Goal: Contribute content: Add original content to the website for others to see

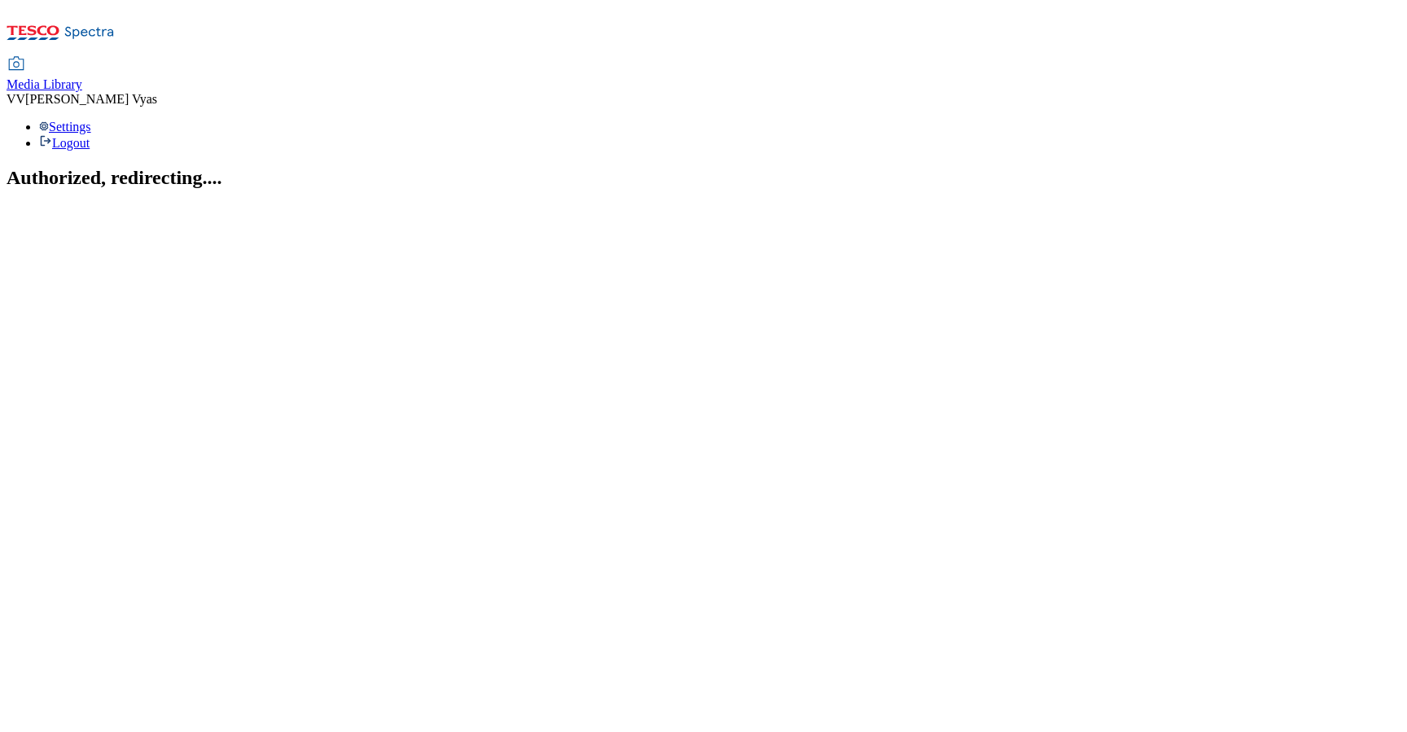
click at [82, 77] on span "Media Library" at bounding box center [45, 84] width 76 height 14
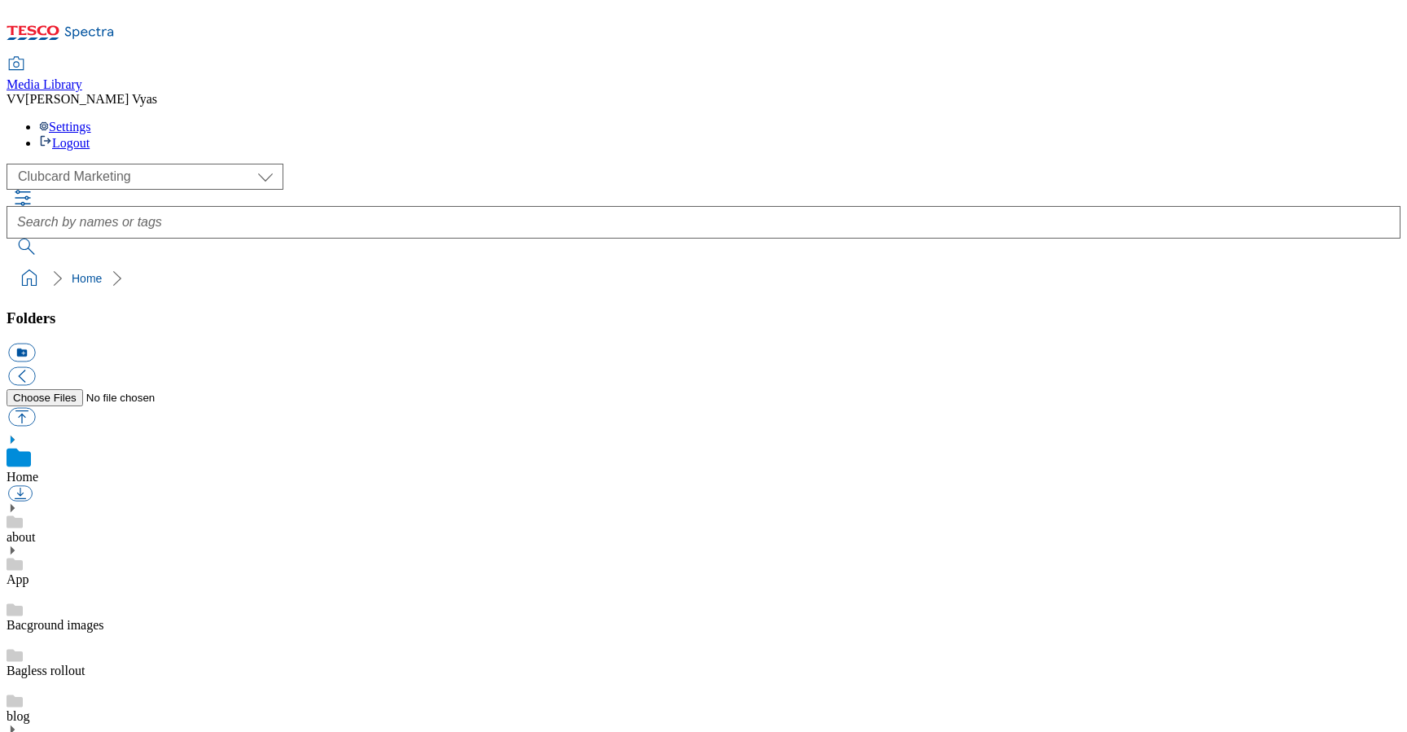
scroll to position [2, 0]
click at [158, 164] on div "( optional ) Clubcard Marketing Dotcom [GEOGRAPHIC_DATA] GHS Marketing [GEOGRAP…" at bounding box center [704, 177] width 1394 height 26
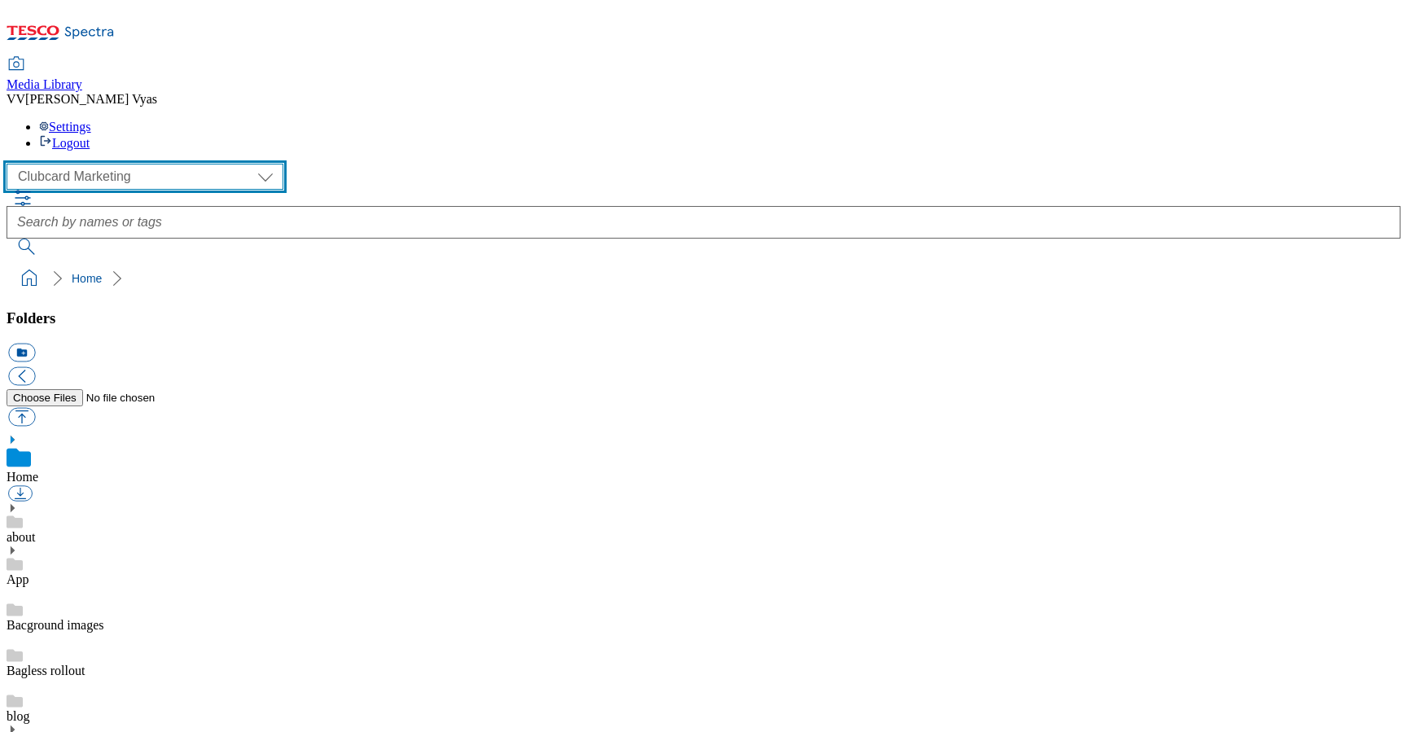
select select "flare-homepage"
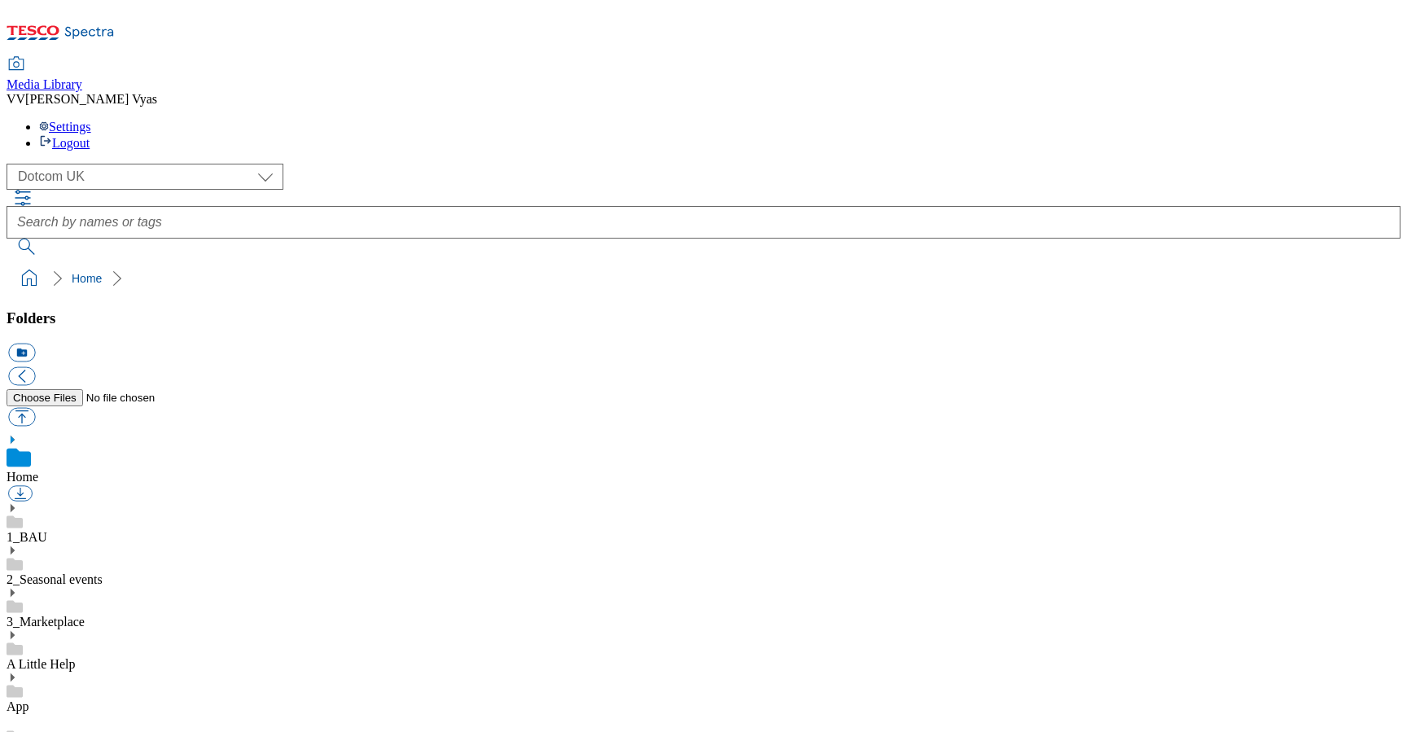
scroll to position [0, 0]
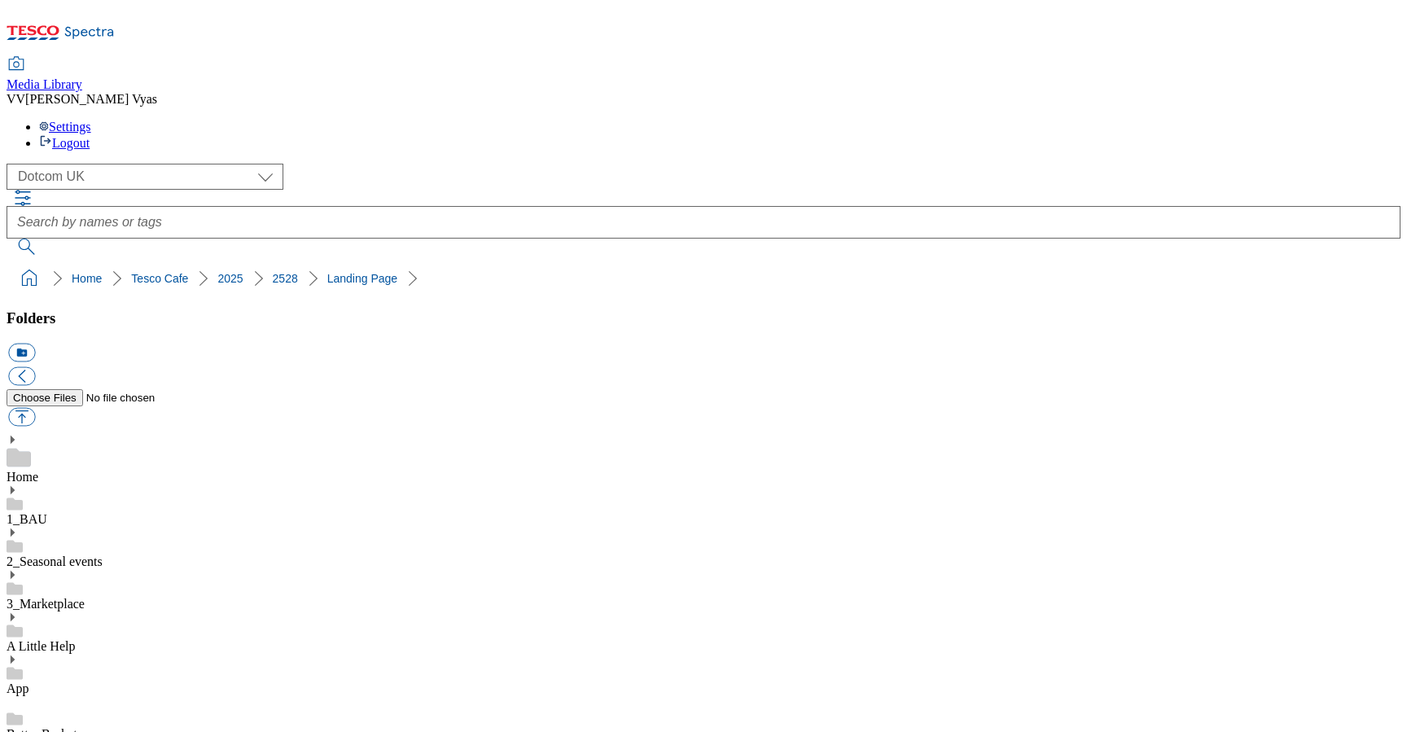
scroll to position [9, 0]
click at [35, 408] on button "button" at bounding box center [21, 417] width 27 height 19
type input "C:\fakepath\2528-WF-435271-Tesco-Cafe-Autumn-2025-Campaign-Update-GIF.gif"
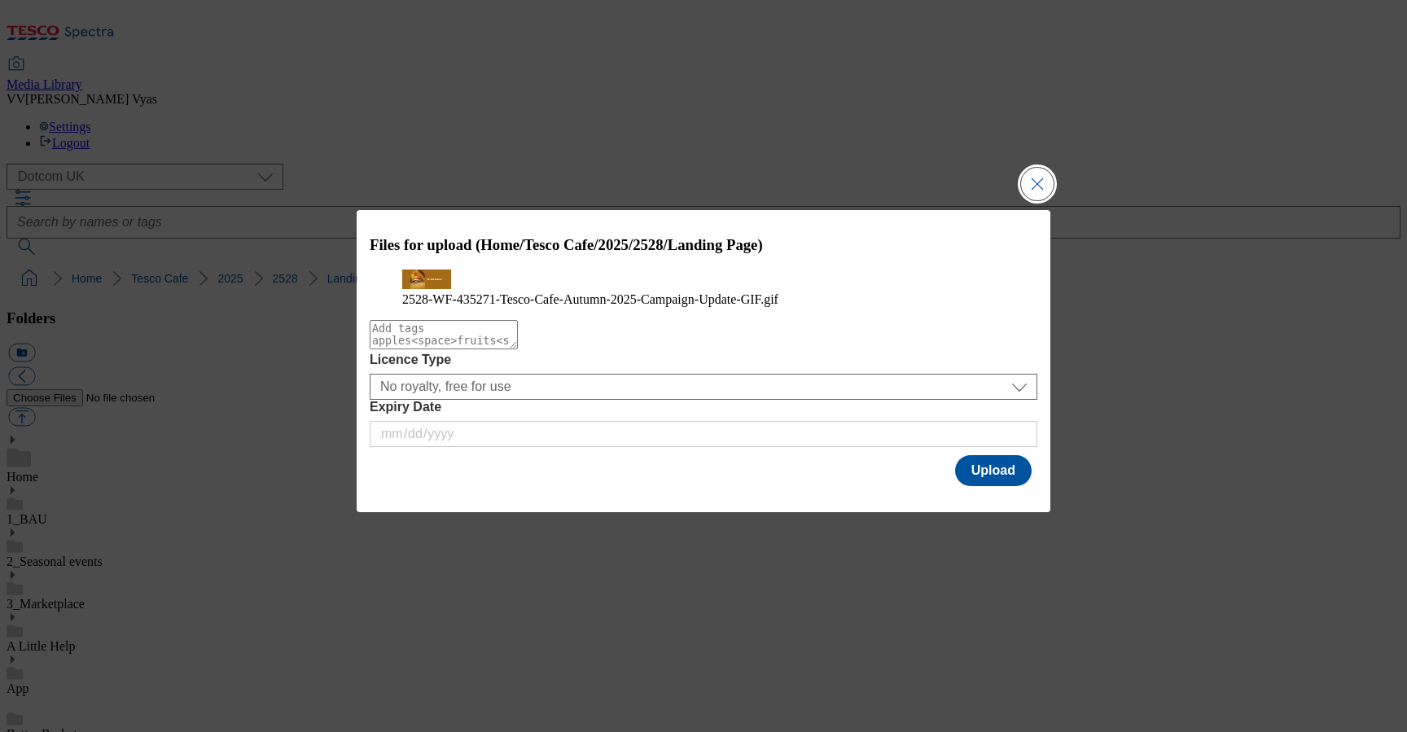
click at [1035, 168] on button "Close Modal" at bounding box center [1037, 184] width 33 height 33
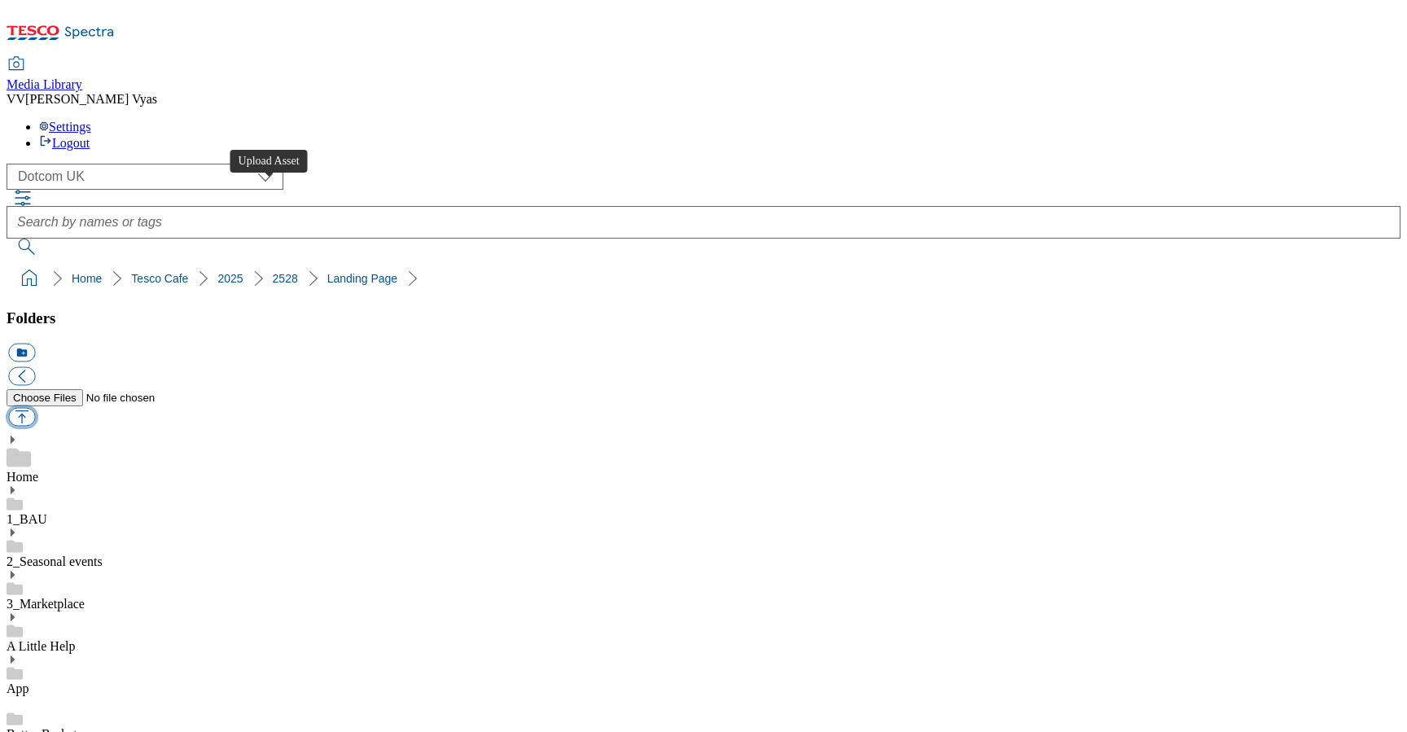
click at [35, 408] on button "button" at bounding box center [21, 417] width 27 height 19
type input "C:\fakepath\2528-WF-435271-Tesco-Cafe-Autumn-2025-Campaign-Update-GIF.gif"
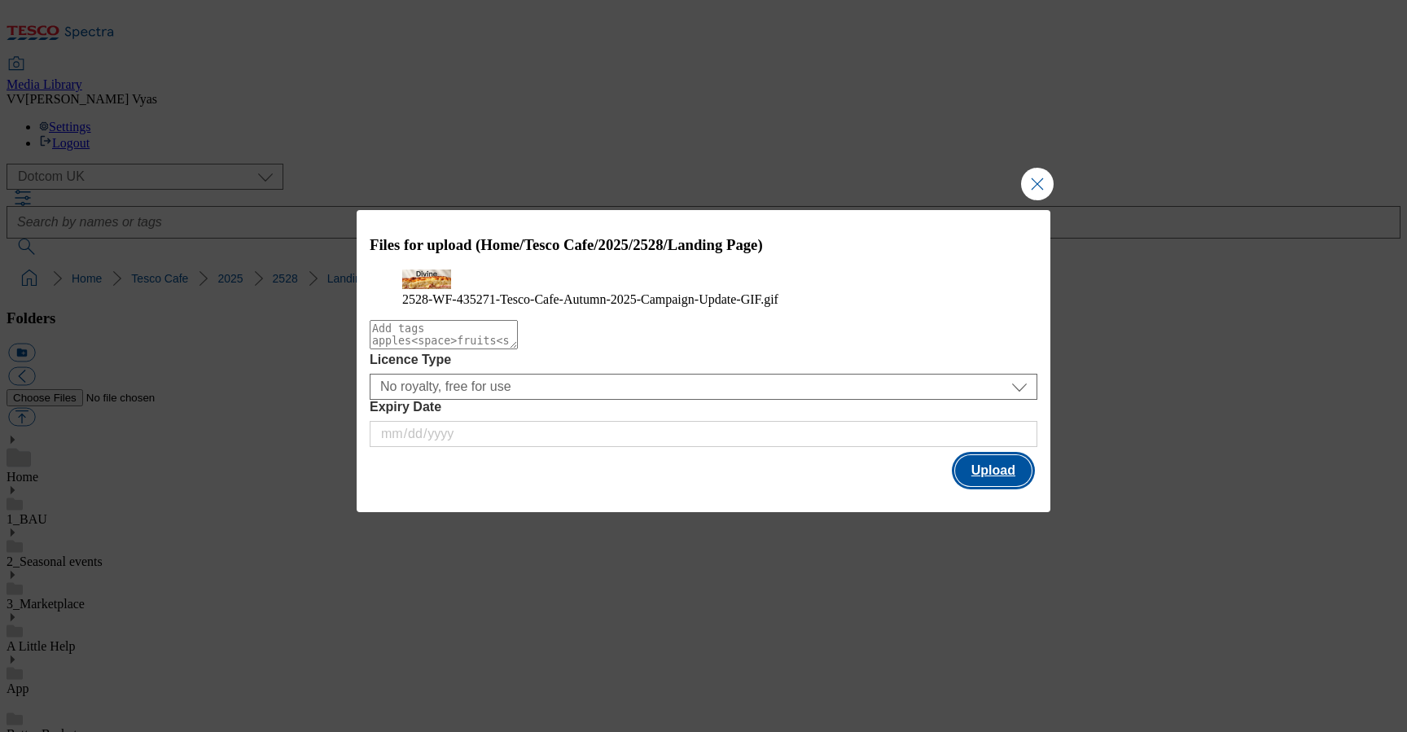
click at [988, 486] on button "Upload" at bounding box center [993, 470] width 77 height 31
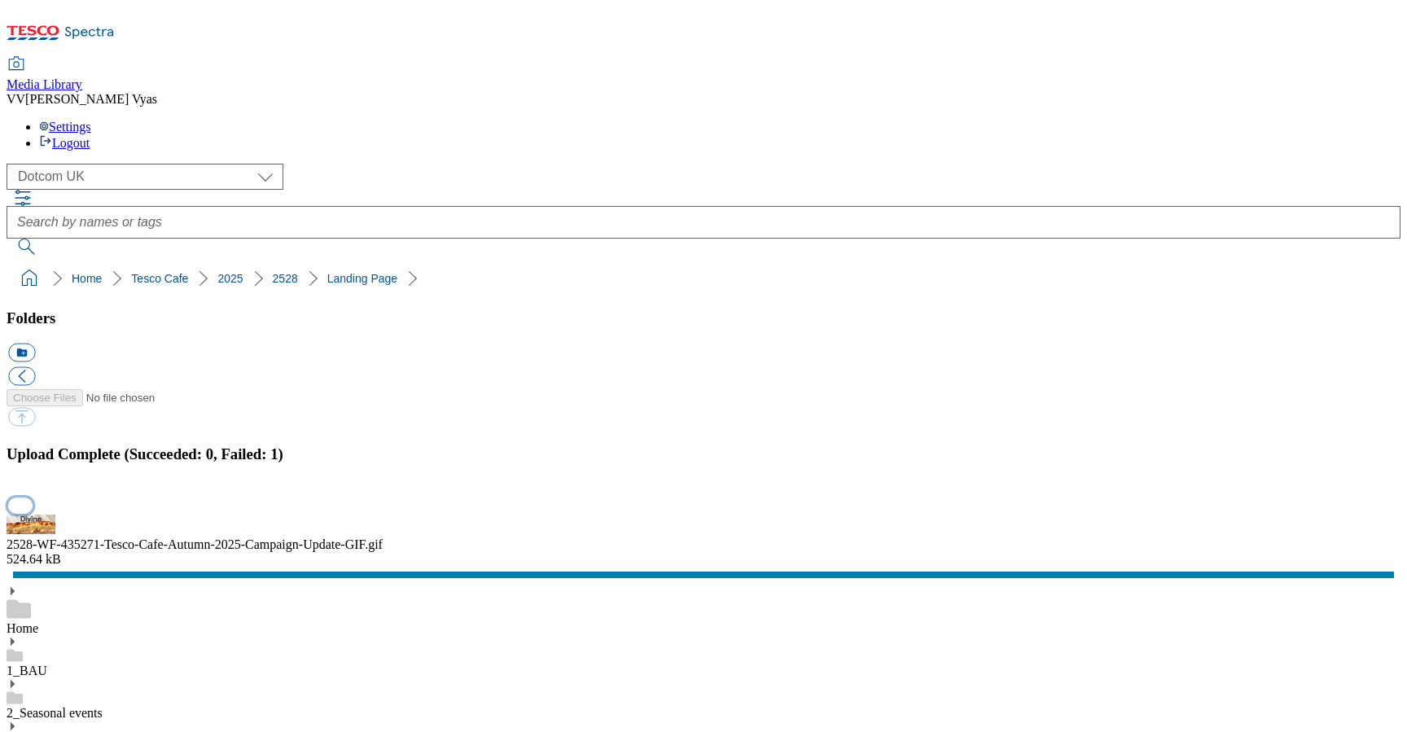
click at [33, 498] on button "button" at bounding box center [20, 505] width 24 height 15
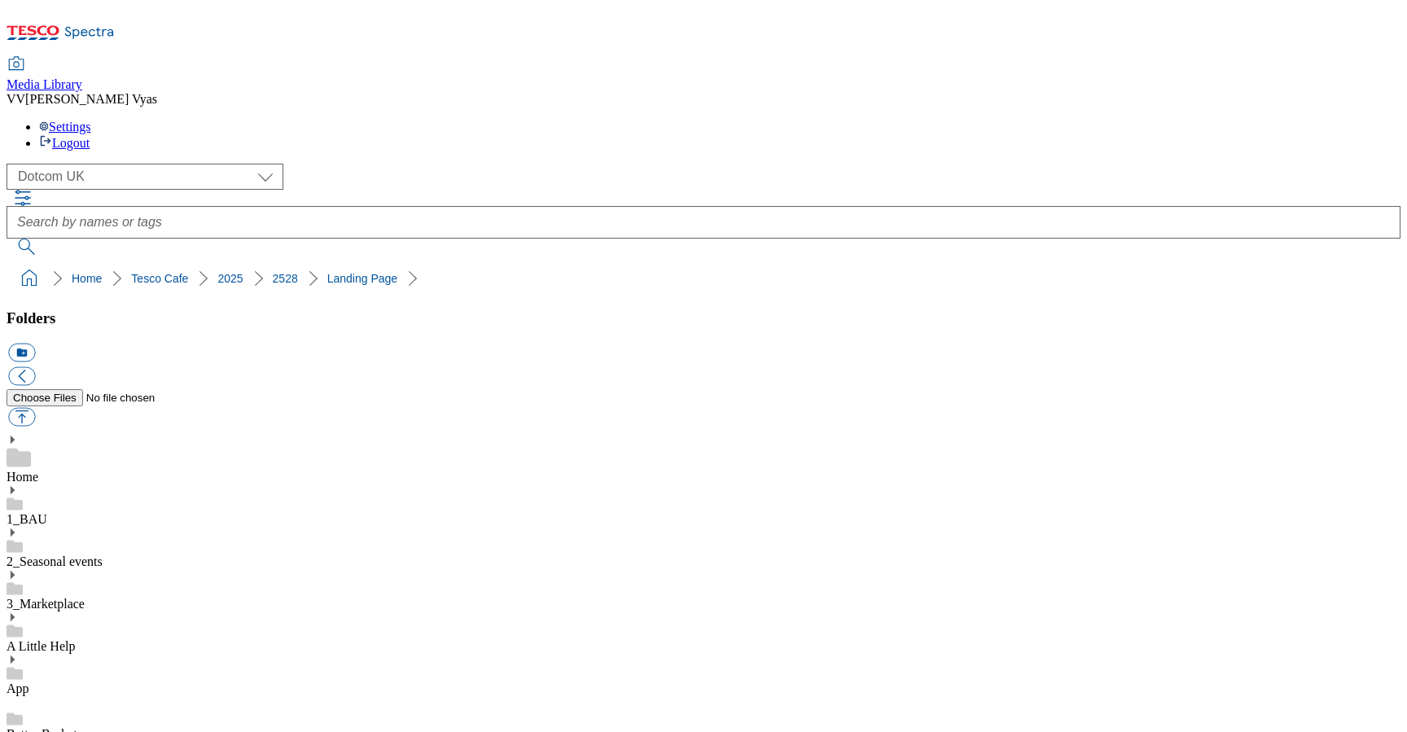
scroll to position [0, 0]
click at [35, 408] on button "button" at bounding box center [21, 417] width 27 height 19
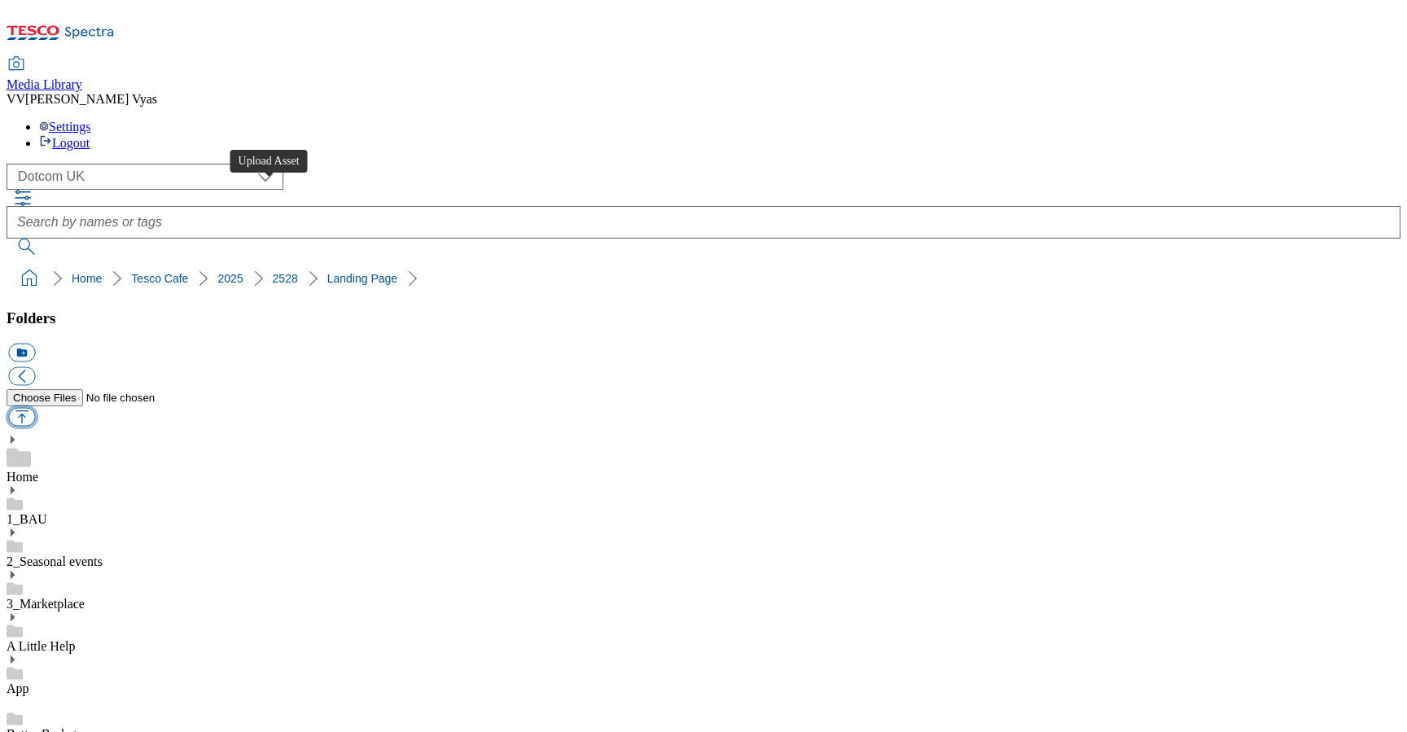
type input "C:\fakepath\2528-WF-435271-Tesco-Cafe-Autumn-2025-Campaign-Update-GIF-NEW.gif"
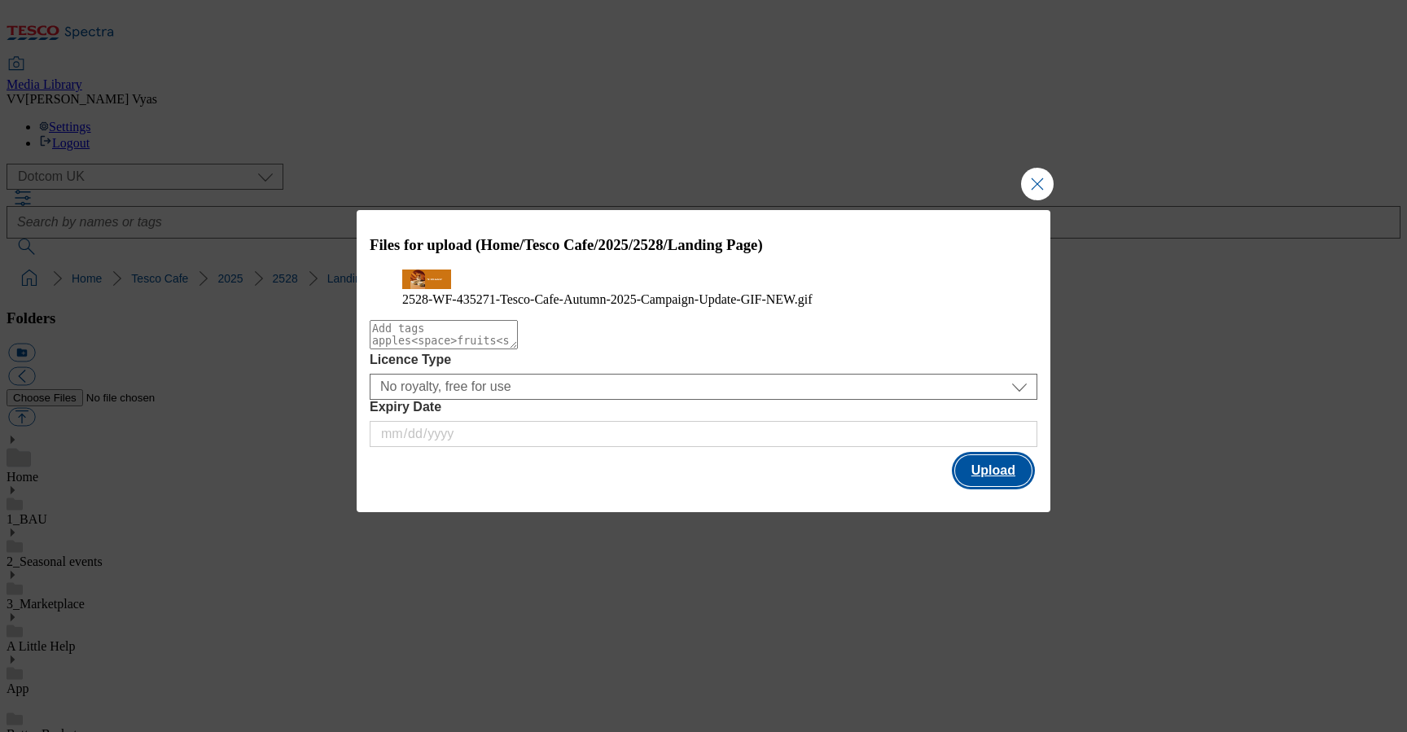
click at [997, 486] on button "Upload" at bounding box center [993, 470] width 77 height 31
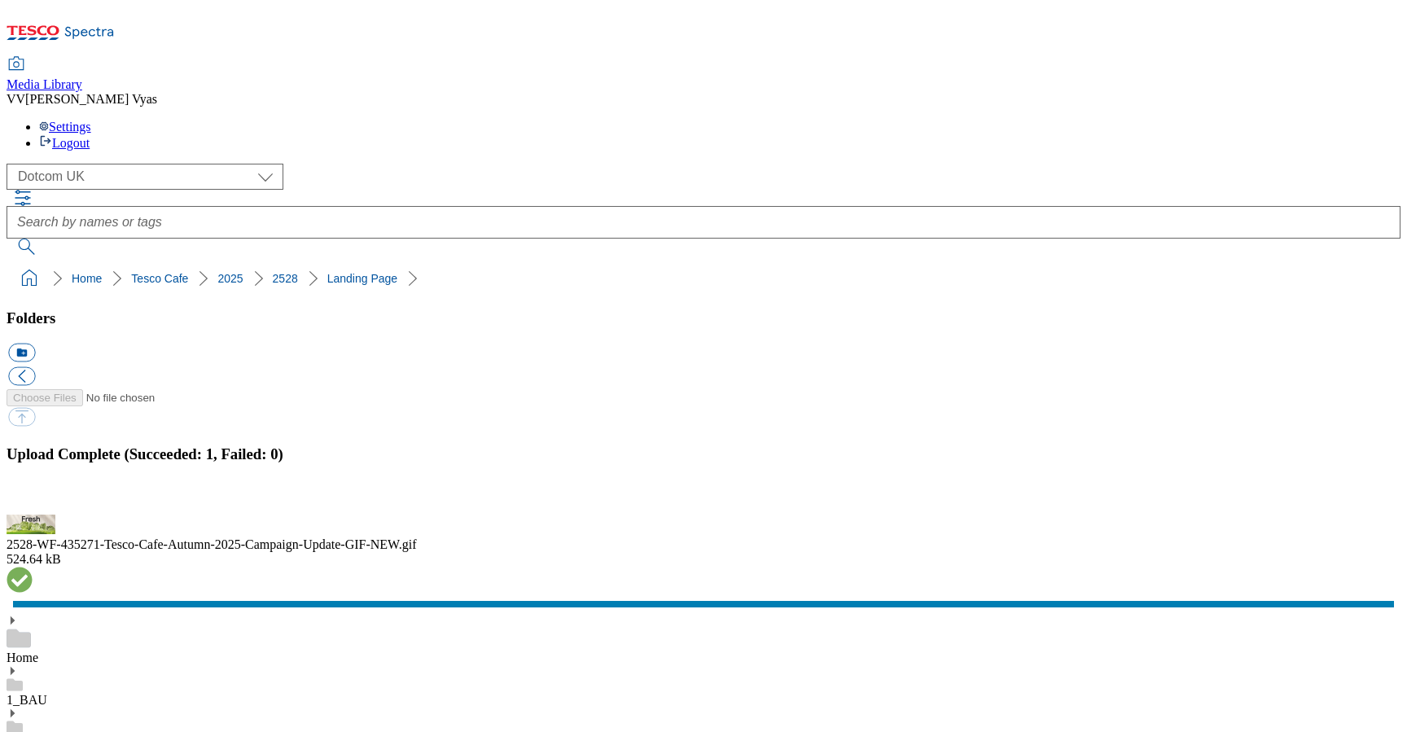
click at [33, 498] on button "button" at bounding box center [20, 505] width 24 height 15
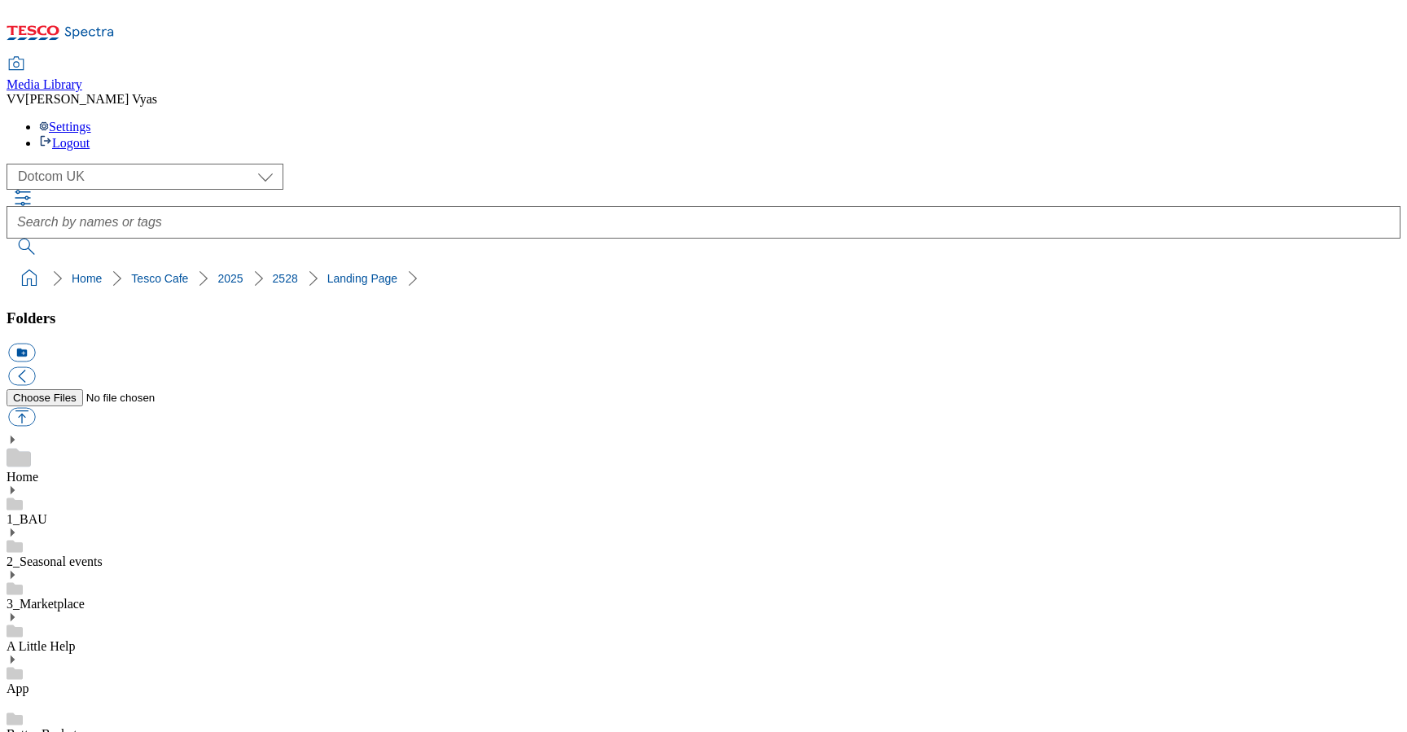
drag, startPoint x: 899, startPoint y: 578, endPoint x: 787, endPoint y: 549, distance: 116.1
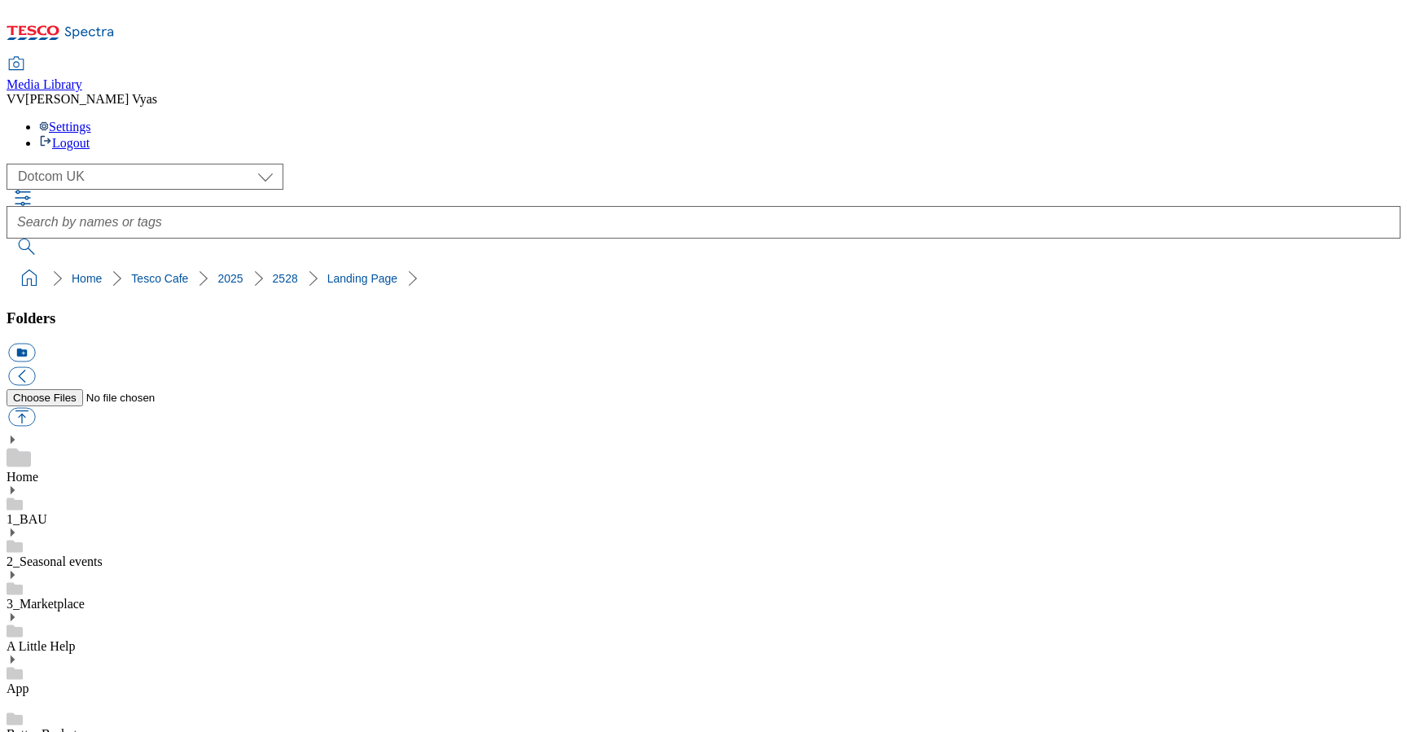
copy div "2528-WF-435271-Tesco-Cafe-Autumn-2025-Campaign-Update-GIF-NEW"
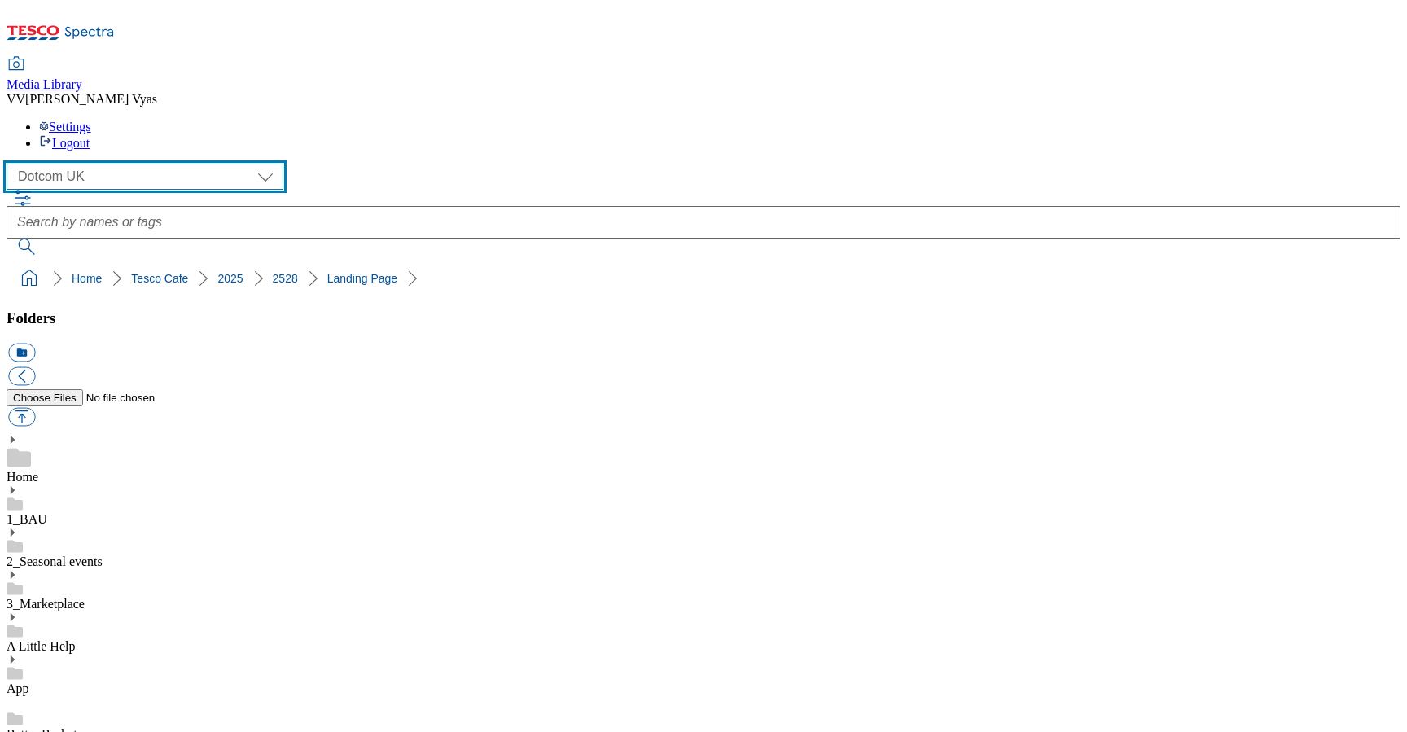
select select "flare-ghs-mktg"
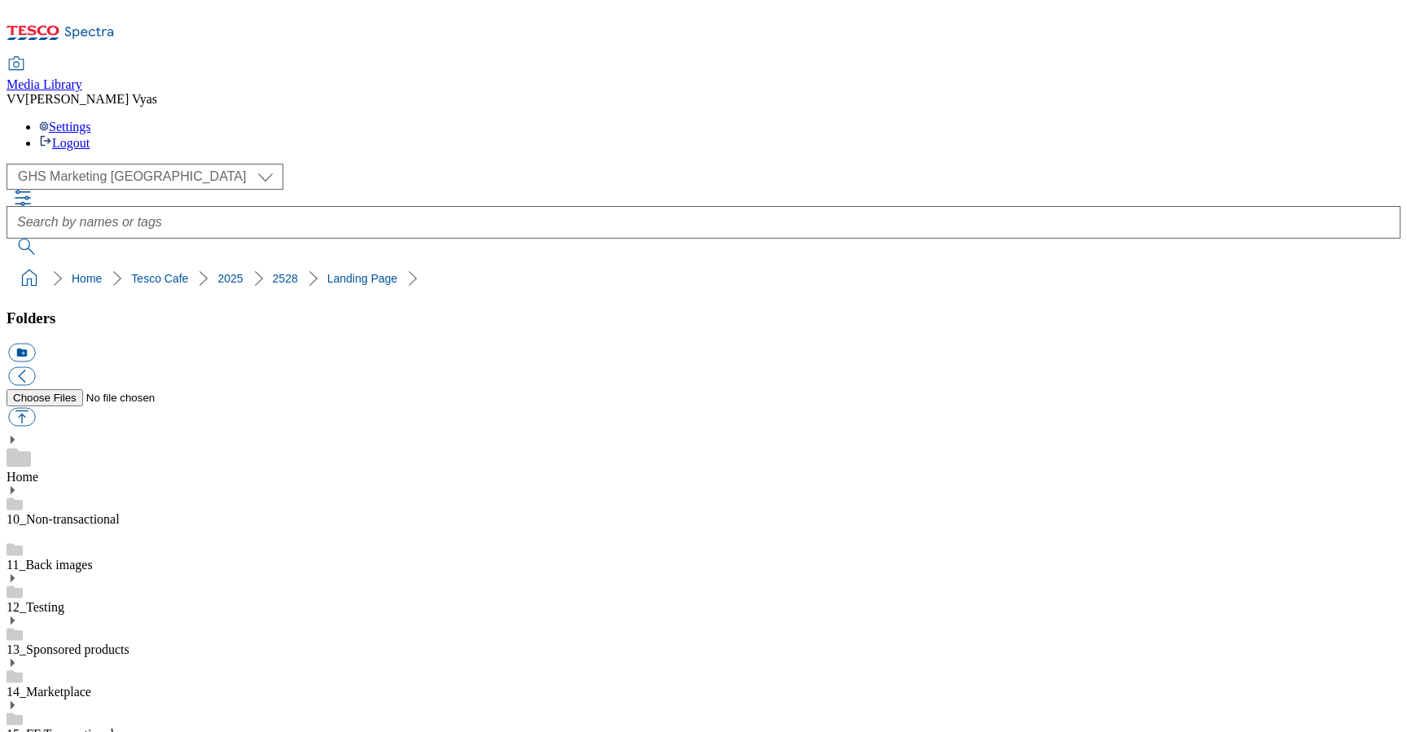
scroll to position [1214, 0]
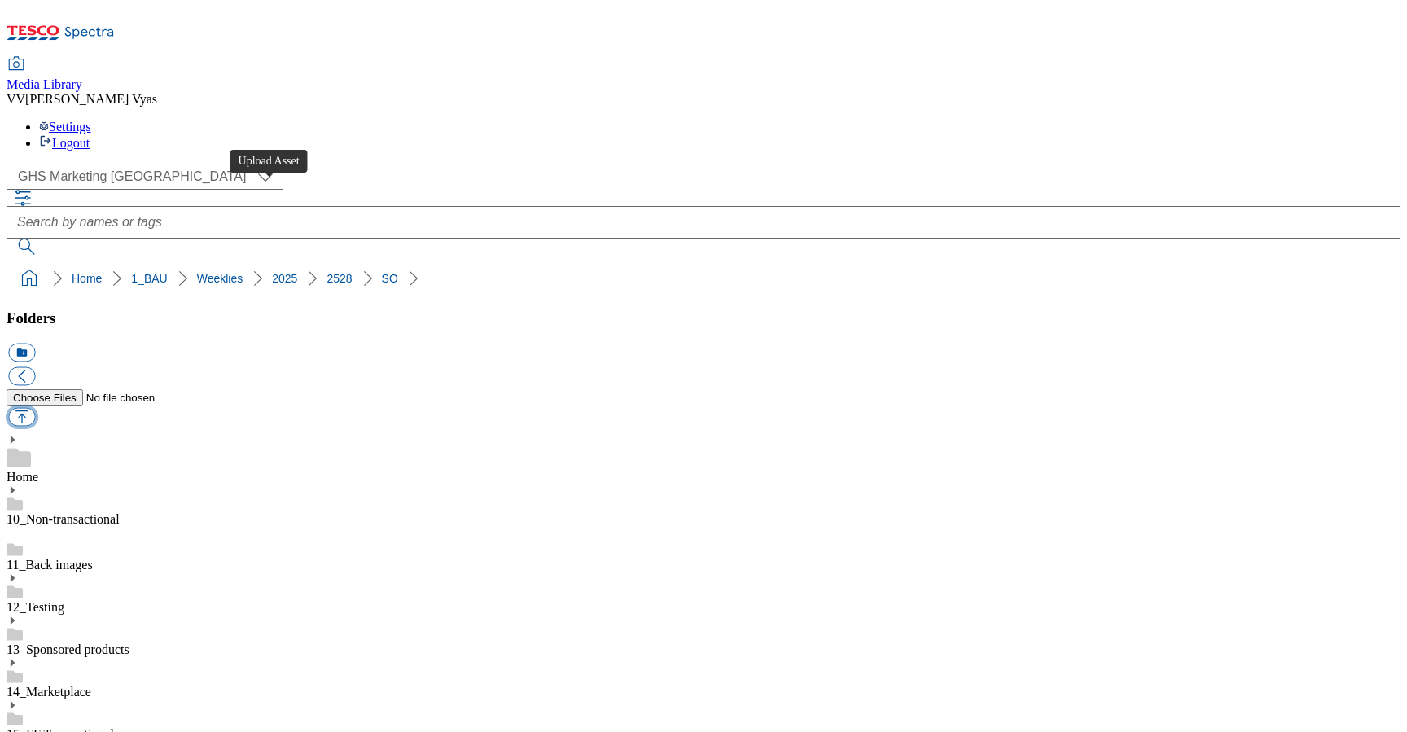
click at [35, 408] on button "button" at bounding box center [21, 417] width 27 height 19
type input "C:\fakepath\2528-GHP-SO-New-stamp-Cheese.jpg"
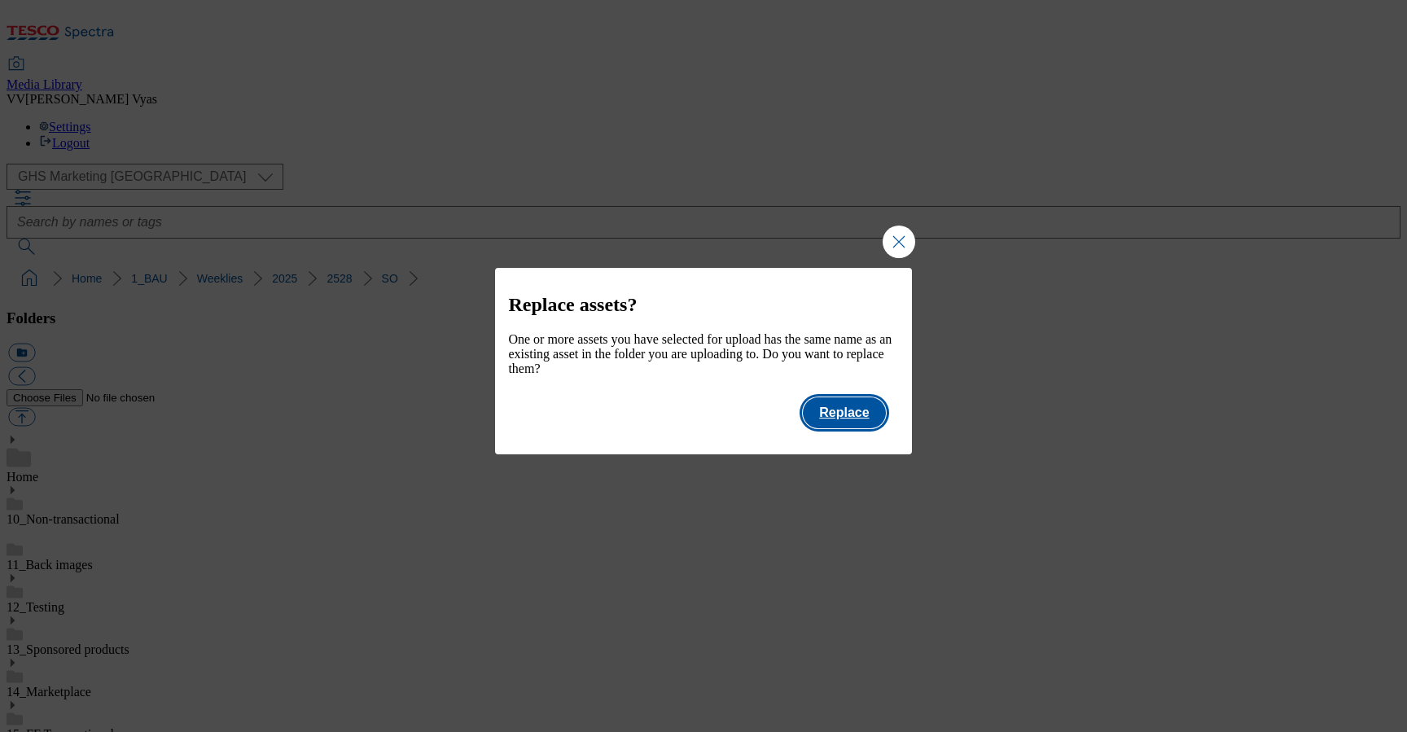
click at [821, 428] on button "Replace" at bounding box center [844, 412] width 82 height 31
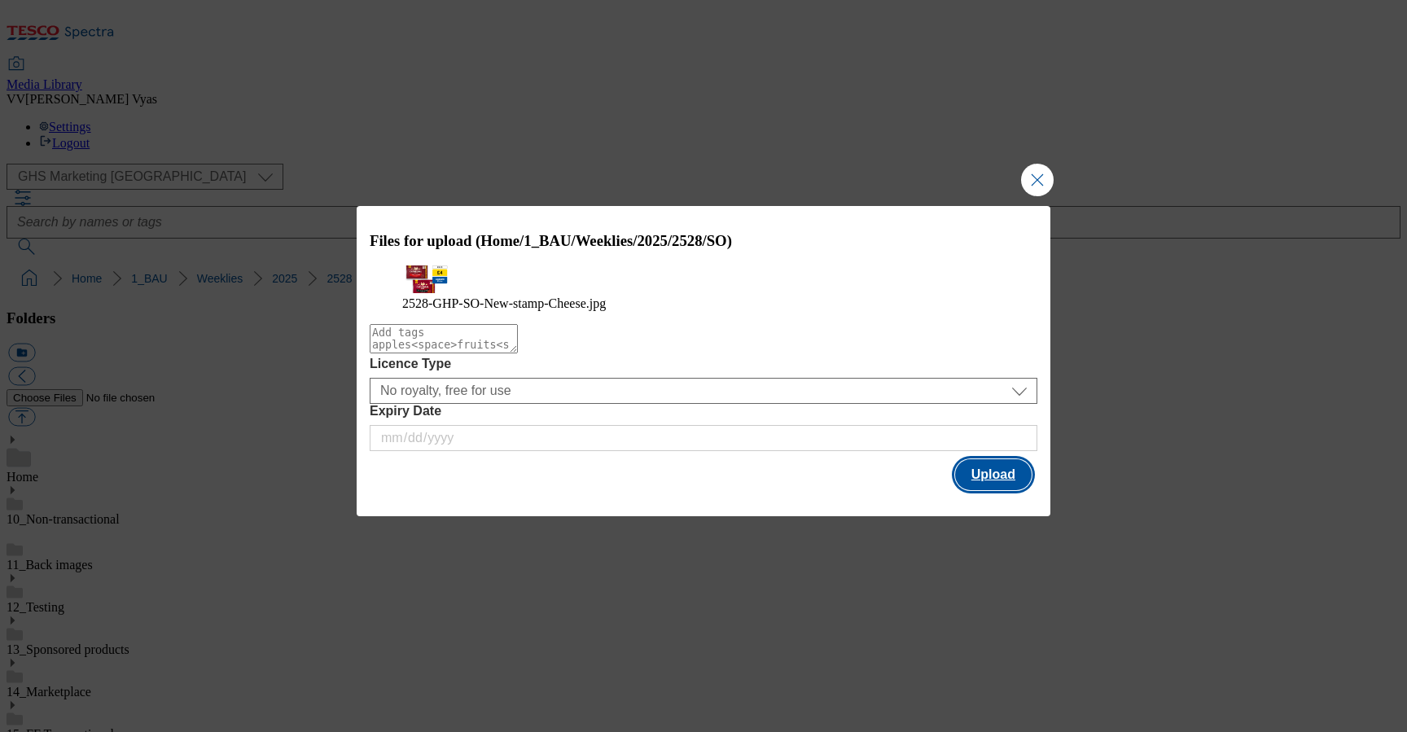
click at [980, 490] on button "Upload" at bounding box center [993, 474] width 77 height 31
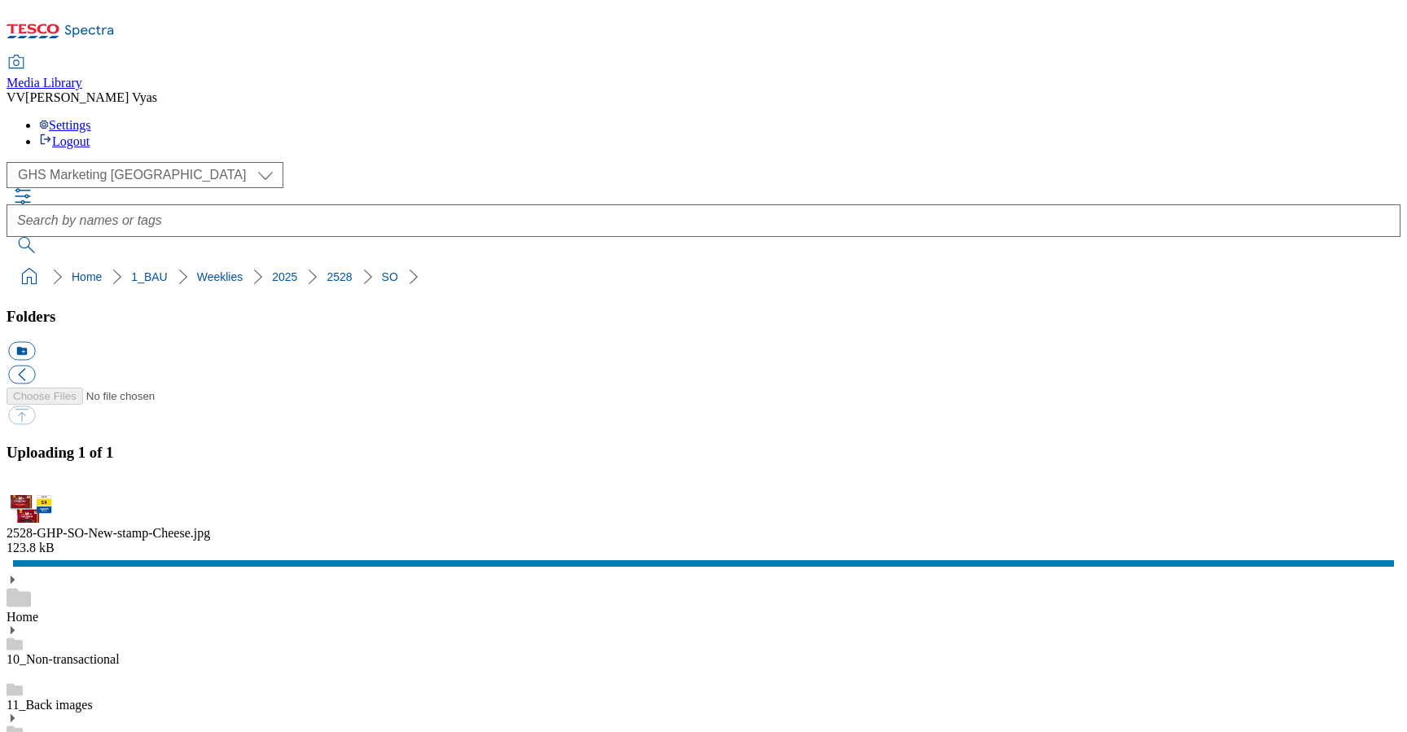
scroll to position [0, 0]
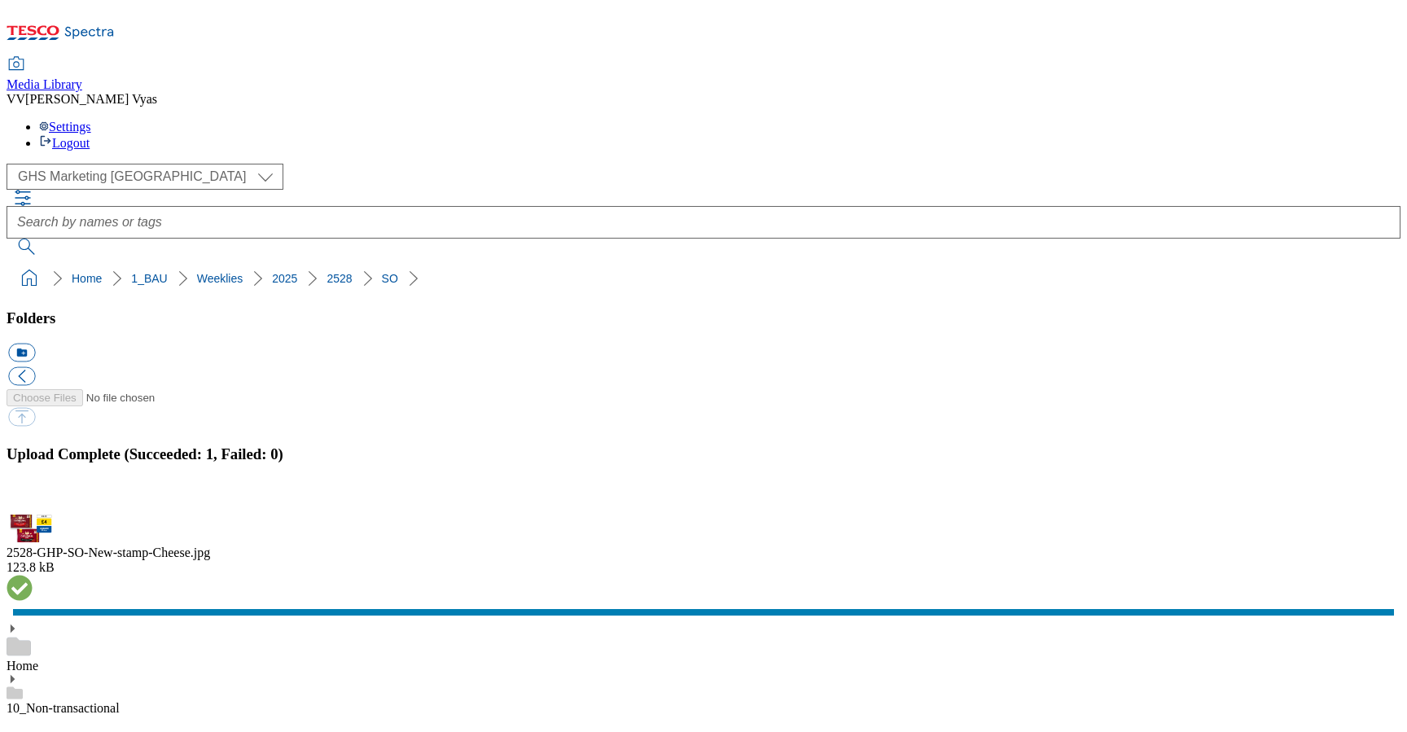
click at [33, 498] on button "button" at bounding box center [20, 505] width 24 height 15
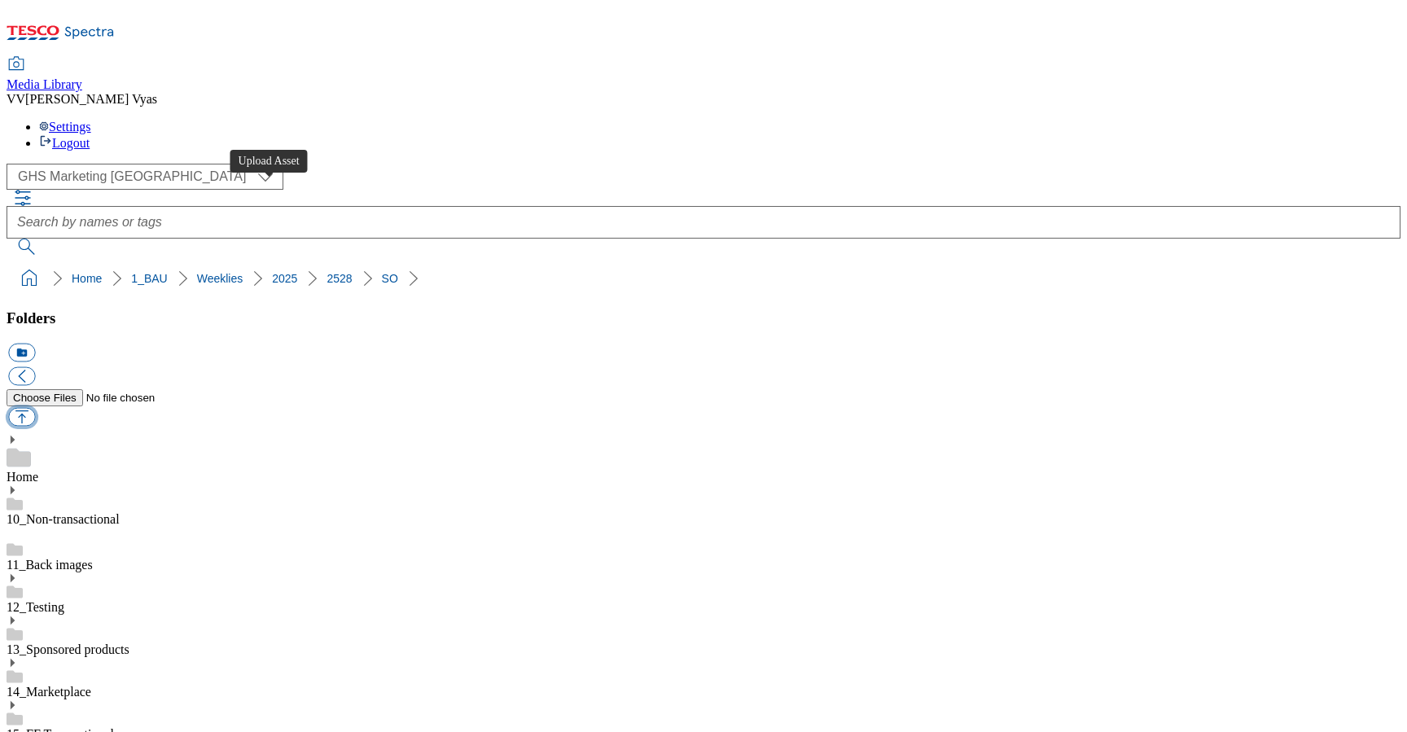
click at [35, 408] on button "button" at bounding box center [21, 417] width 27 height 19
type input "C:\fakepath\2528-GHP-SO-New-stamp-Nescafe.jpg"
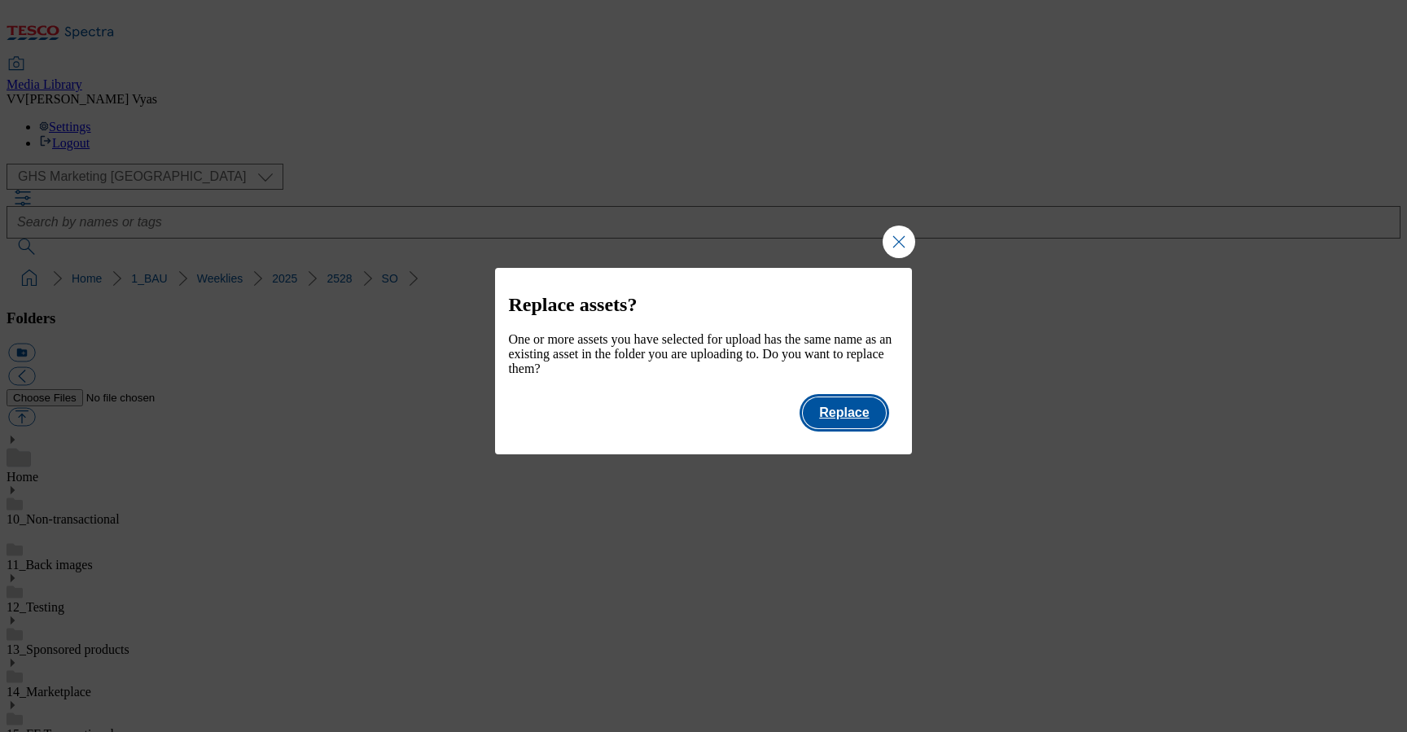
click at [878, 428] on button "Replace" at bounding box center [844, 412] width 82 height 31
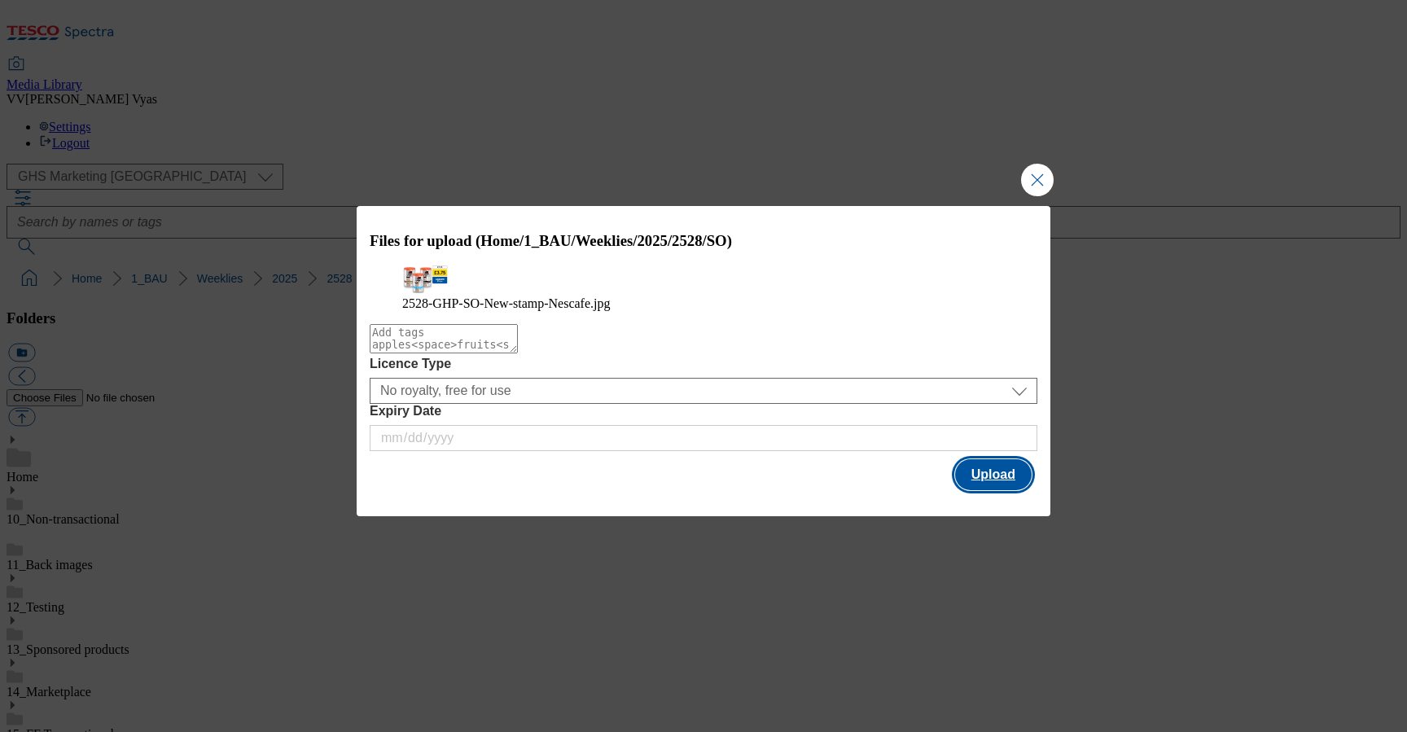
click at [1003, 490] on button "Upload" at bounding box center [993, 474] width 77 height 31
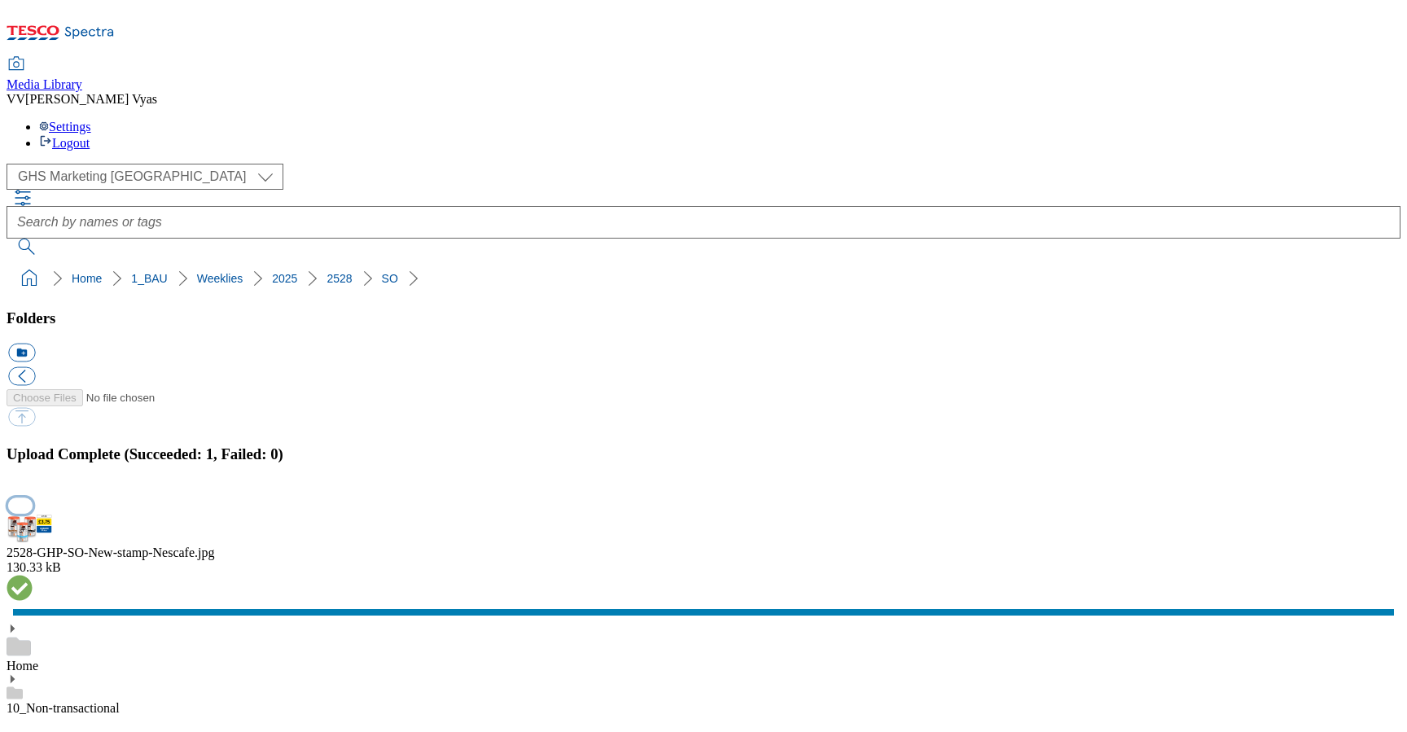
click at [33, 498] on button "button" at bounding box center [20, 505] width 24 height 15
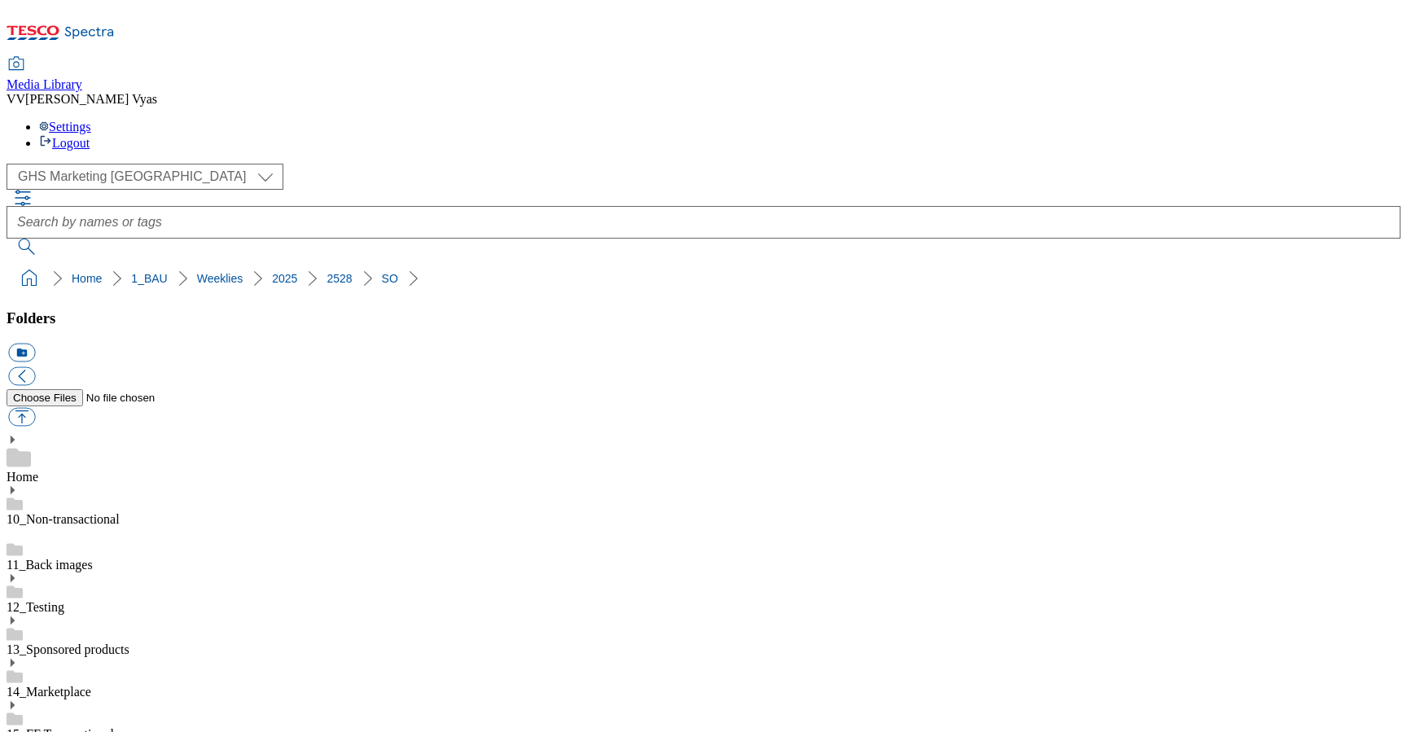
scroll to position [0, 0]
